Goal: Task Accomplishment & Management: Manage account settings

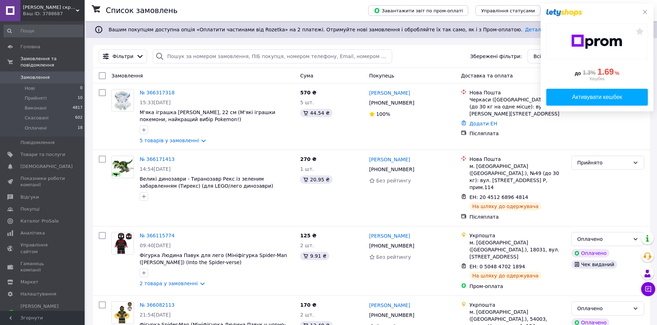
click at [644, 14] on icon at bounding box center [645, 12] width 6 height 6
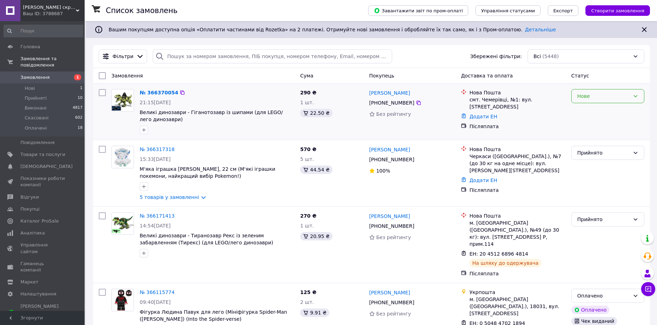
click at [605, 97] on div "Нове" at bounding box center [603, 96] width 53 height 8
click at [594, 109] on li "Прийнято" at bounding box center [607, 111] width 72 height 13
click at [32, 74] on span "Замовлення" at bounding box center [34, 77] width 29 height 6
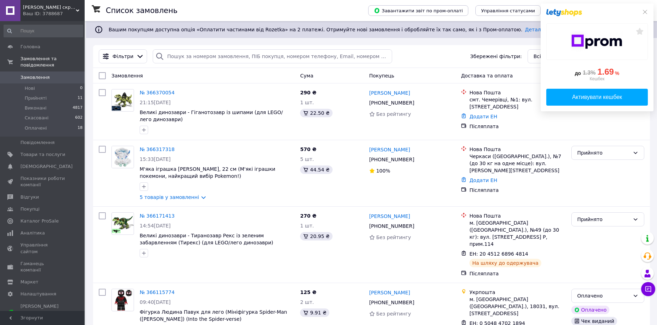
drag, startPoint x: 645, startPoint y: 12, endPoint x: 635, endPoint y: 16, distance: 10.2
click at [645, 12] on icon at bounding box center [645, 12] width 6 height 6
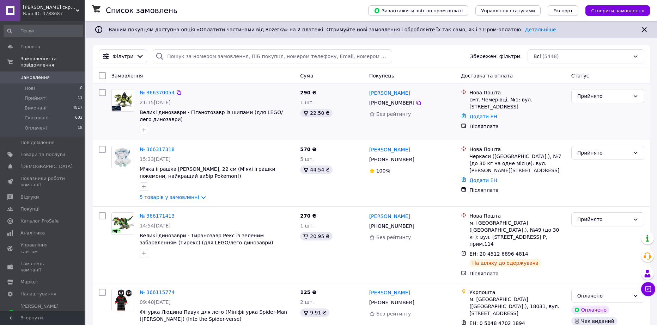
click at [158, 94] on link "№ 366370054" at bounding box center [157, 93] width 35 height 6
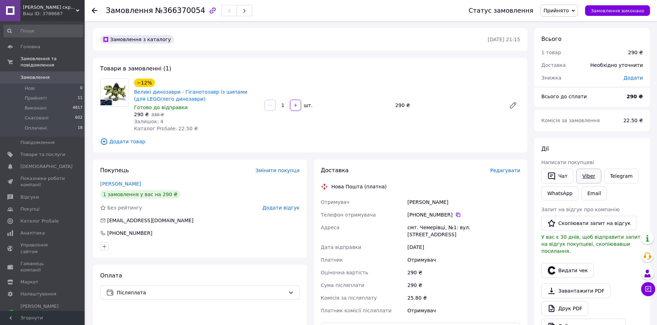
click at [586, 174] on link "Viber" at bounding box center [588, 176] width 25 height 15
click at [96, 60] on div "Товари в замовленні (1) −12% Великі динозаври - Гіганотозавр із шипами (для LEG…" at bounding box center [310, 105] width 434 height 95
drag, startPoint x: 181, startPoint y: 99, endPoint x: 135, endPoint y: 93, distance: 46.2
click at [135, 93] on span "Великі динозаври - Гіганотозавр із шипами (для LEGO/лего динозаври)" at bounding box center [196, 95] width 125 height 14
copy link "Великі динозаври - Гіганотозавр із шипами (для LEGO/лего динозаври)"
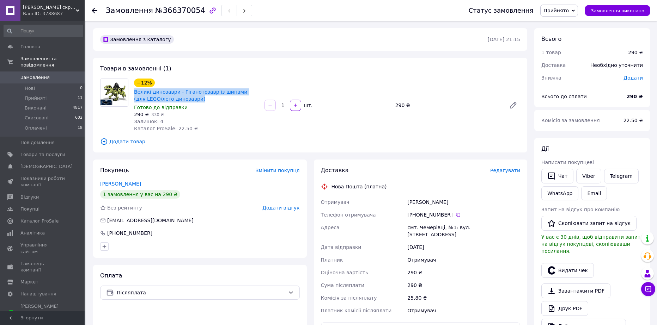
click at [45, 74] on span "Замовлення" at bounding box center [34, 77] width 29 height 6
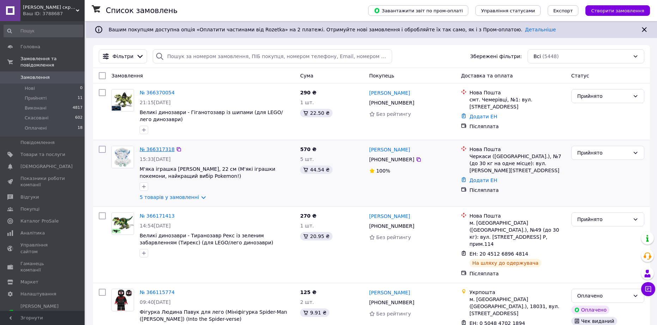
click at [157, 149] on link "№ 366317318" at bounding box center [157, 150] width 35 height 6
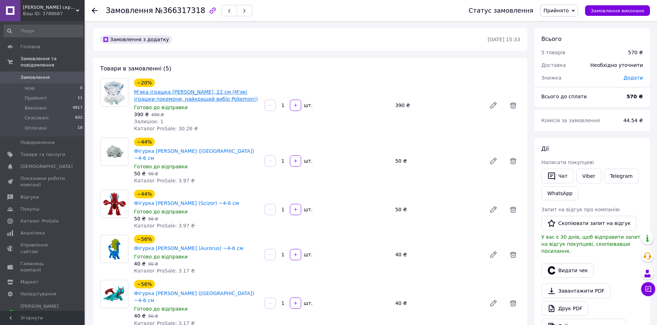
drag, startPoint x: 248, startPoint y: 98, endPoint x: 135, endPoint y: 94, distance: 112.5
click at [135, 94] on span "М'яка іграшка [PERSON_NAME], 22 см (М'які іграшки покемони, найкращий вибір Pok…" at bounding box center [196, 95] width 125 height 14
copy link "М'яка іграшка [PERSON_NAME], 22 см (М'які іграшки покемони, найкращий вибір Pok…"
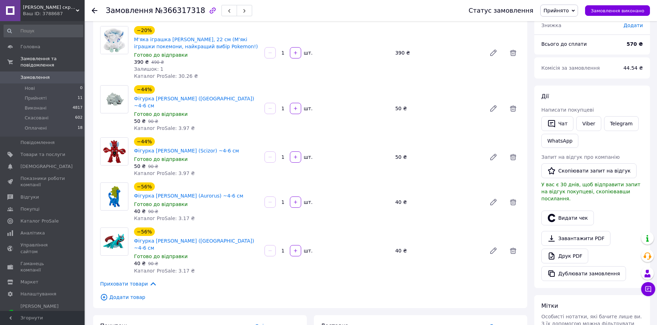
scroll to position [35, 0]
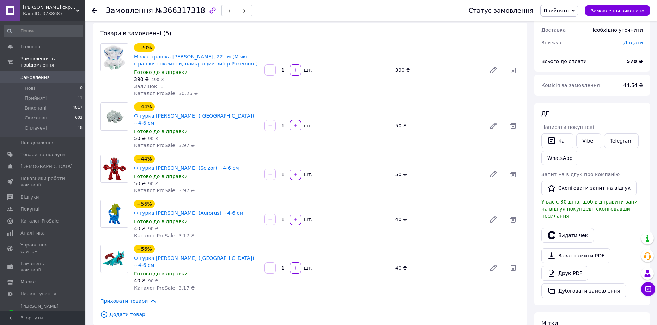
click at [31, 74] on span "Замовлення" at bounding box center [34, 77] width 29 height 6
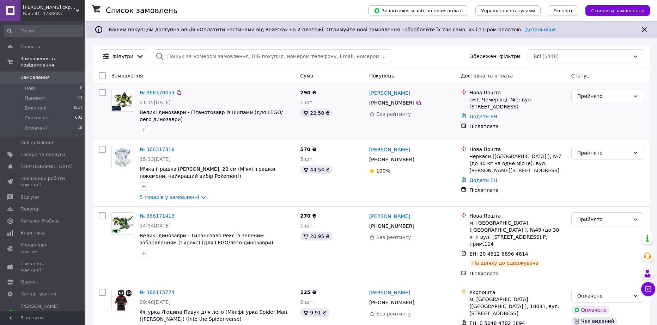
click at [167, 93] on link "№ 366370054" at bounding box center [157, 93] width 35 height 6
